Goal: Information Seeking & Learning: Learn about a topic

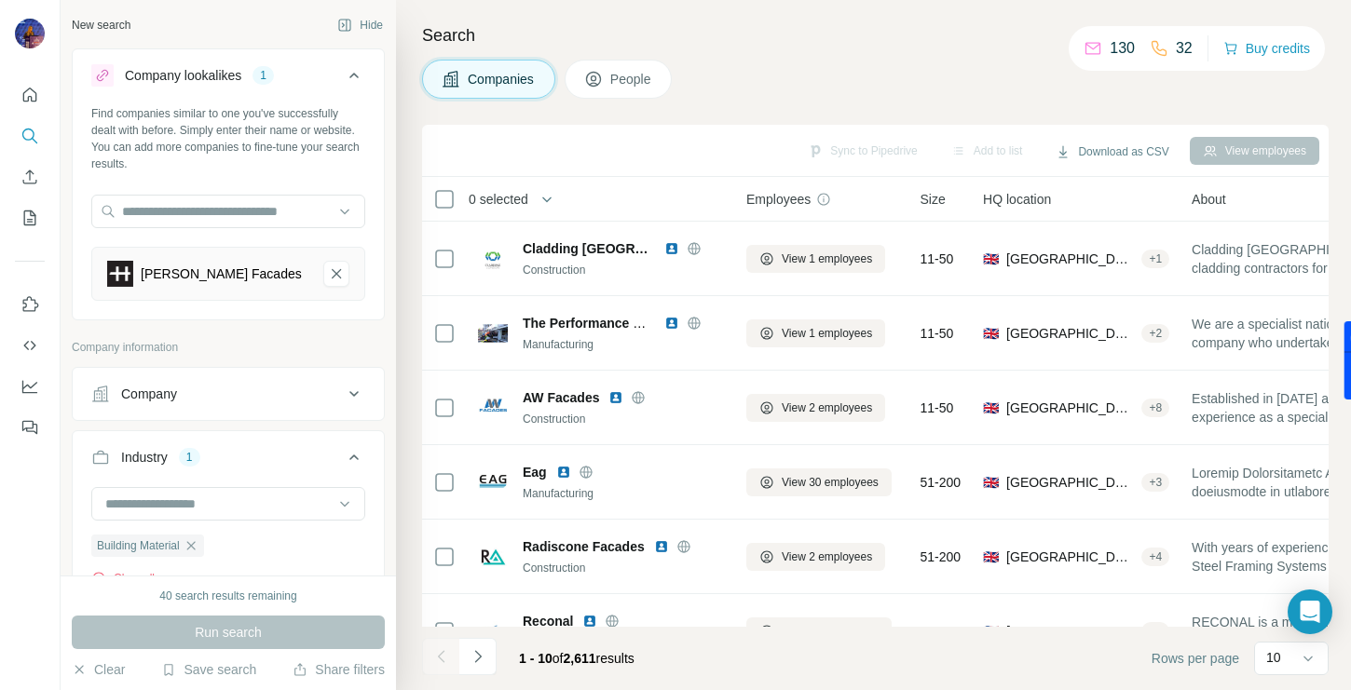
scroll to position [340, 0]
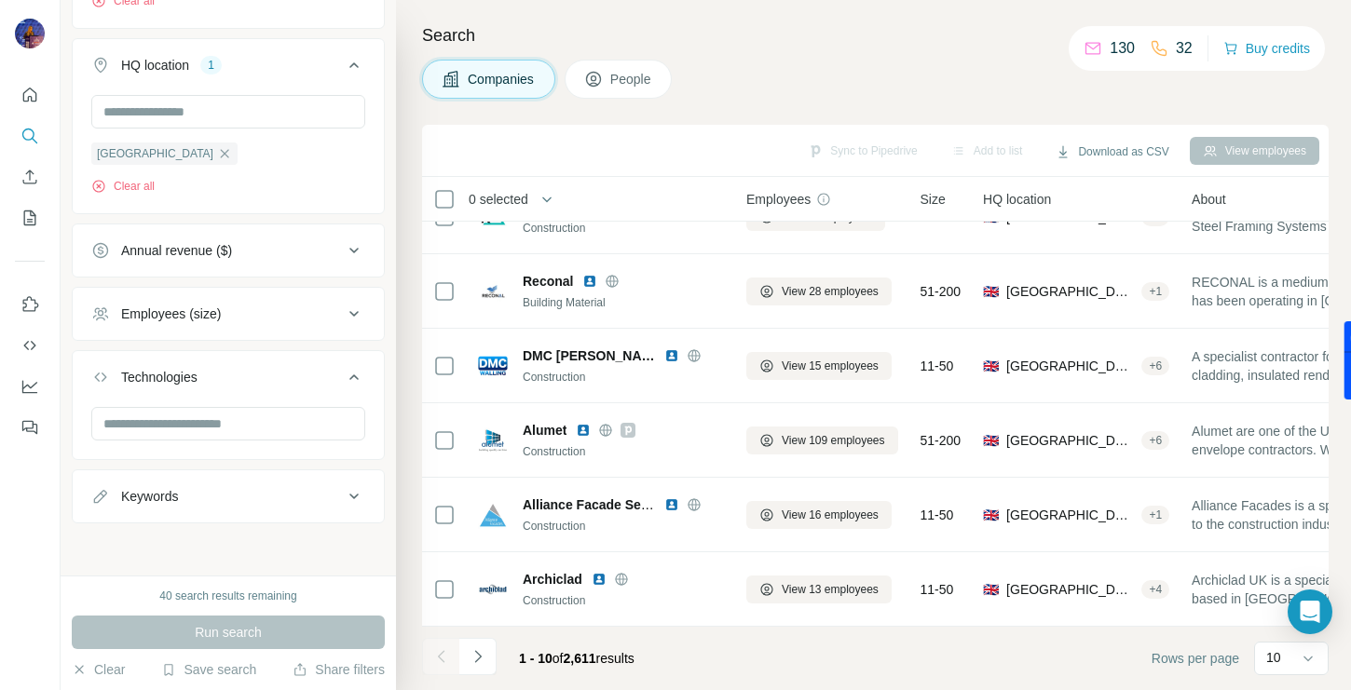
click at [269, 303] on button "Employees (size)" at bounding box center [228, 314] width 311 height 45
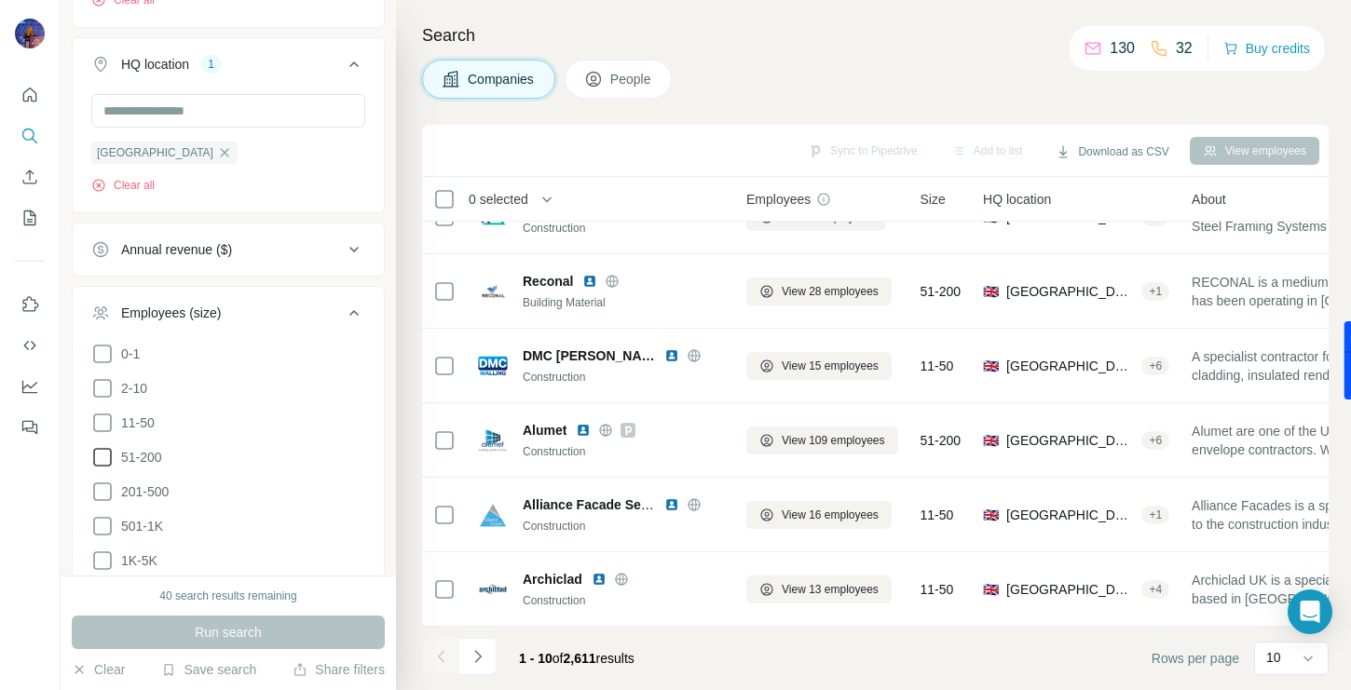
click at [101, 460] on icon at bounding box center [102, 457] width 22 height 22
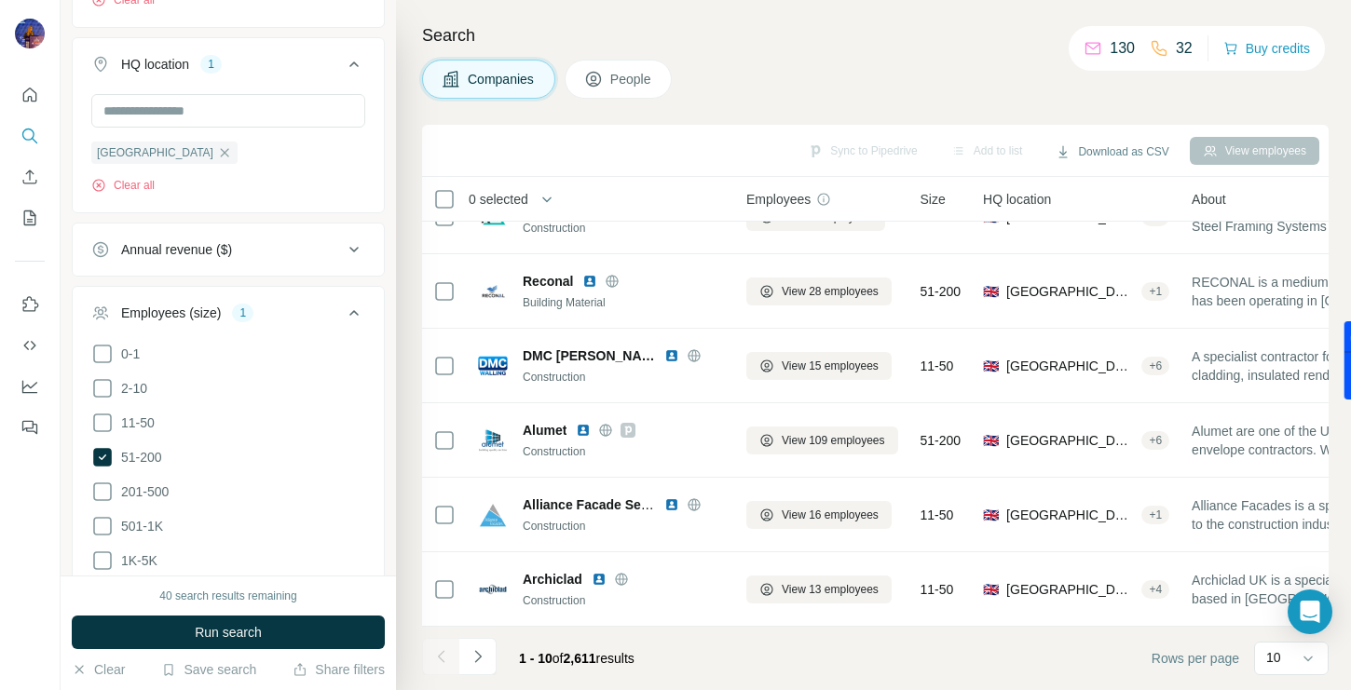
click at [102, 489] on icon at bounding box center [102, 492] width 22 height 22
click at [102, 517] on icon at bounding box center [102, 526] width 22 height 22
click at [103, 576] on div "40 search results remaining Run search Clear Save search Share filters" at bounding box center [228, 633] width 335 height 115
click at [103, 565] on icon at bounding box center [102, 561] width 22 height 22
click at [195, 626] on span "Run search" at bounding box center [228, 632] width 67 height 19
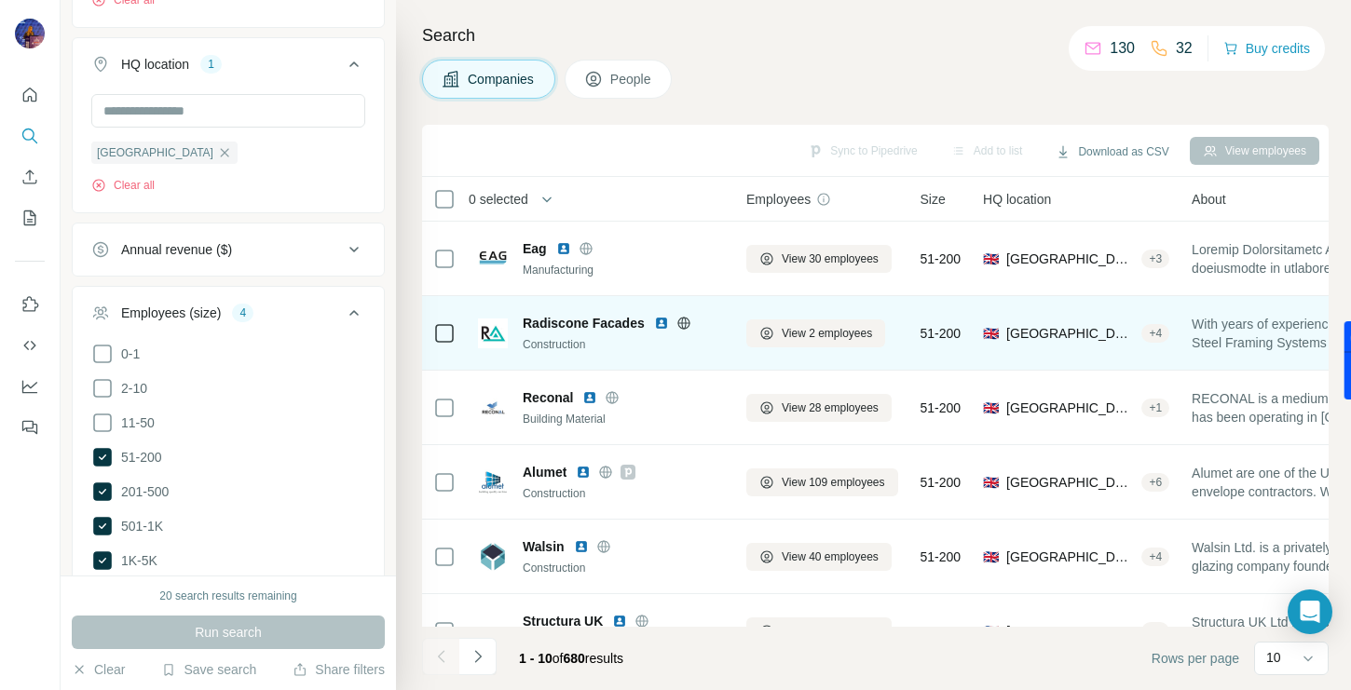
click at [657, 328] on img at bounding box center [661, 323] width 15 height 15
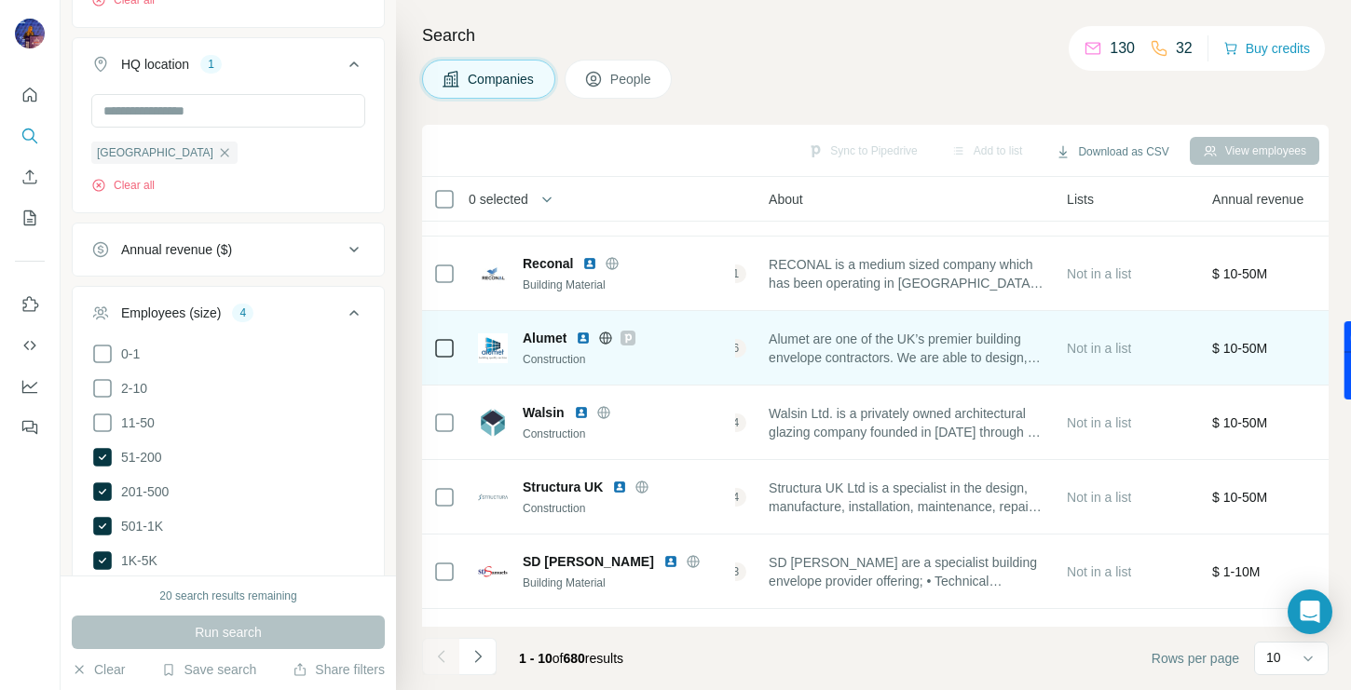
scroll to position [134, 434]
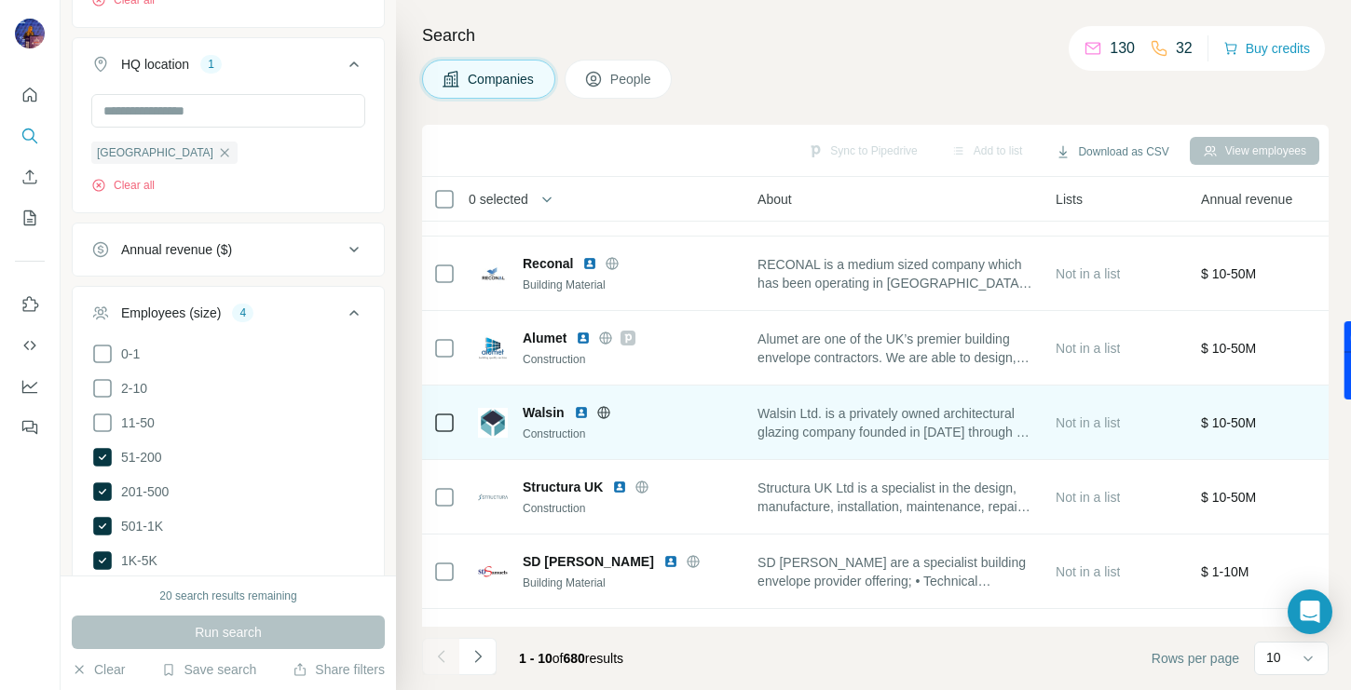
click at [579, 416] on img at bounding box center [581, 412] width 15 height 15
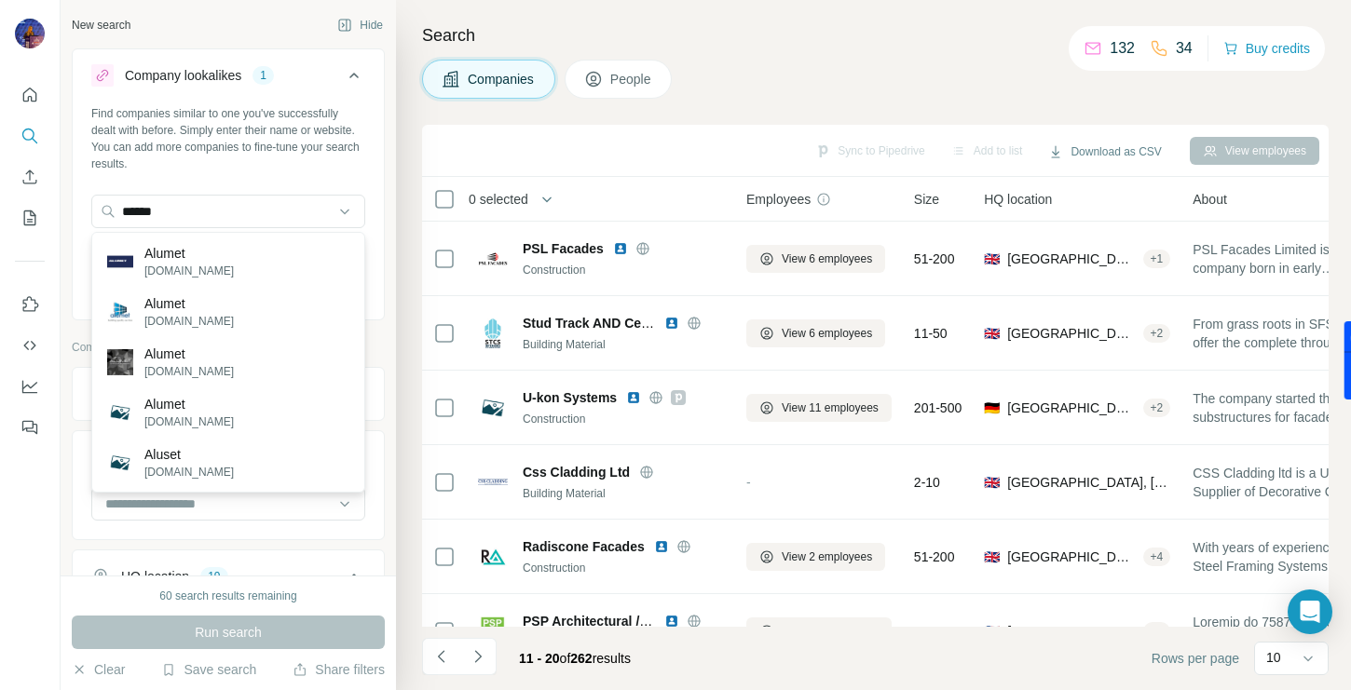
scroll to position [6713, 0]
